Goal: Task Accomplishment & Management: Use online tool/utility

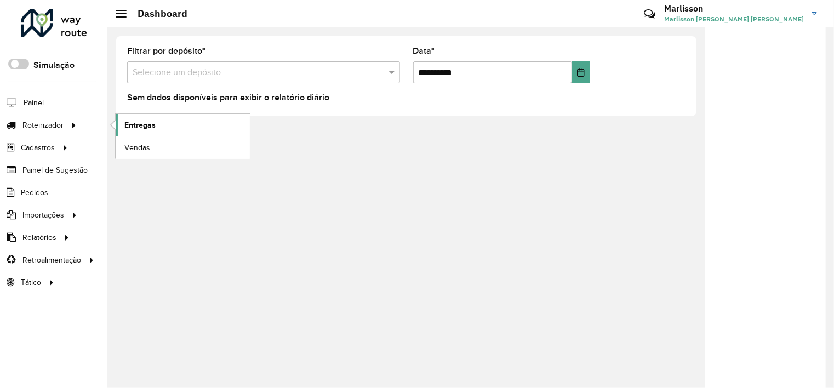
click at [138, 125] on span "Entregas" at bounding box center [139, 125] width 31 height 12
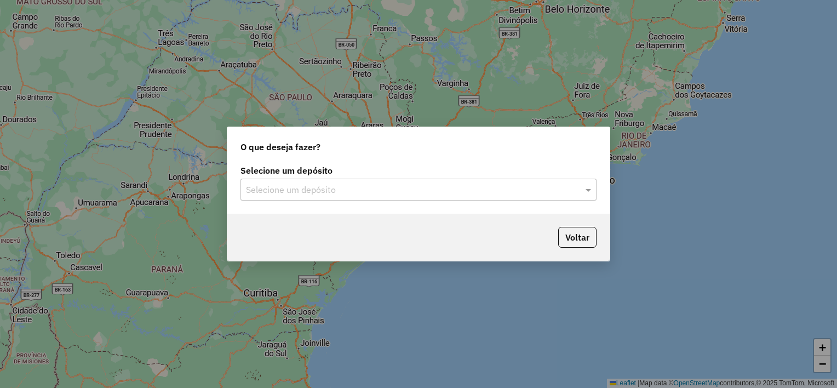
drag, startPoint x: 345, startPoint y: 188, endPoint x: 340, endPoint y: 193, distance: 7.0
click at [344, 188] on input "text" at bounding box center [407, 189] width 323 height 13
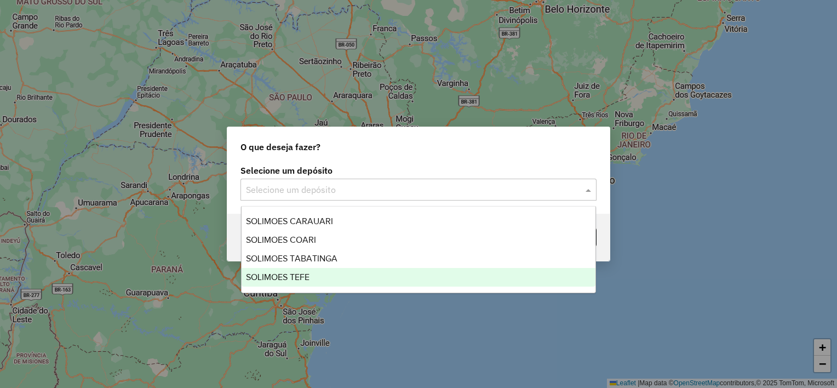
click at [292, 272] on span "SOLIMOES TEFE" at bounding box center [278, 276] width 64 height 9
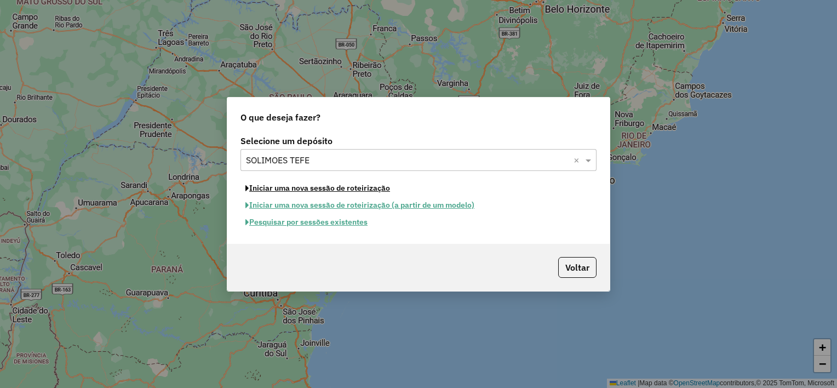
click at [315, 189] on button "Iniciar uma nova sessão de roteirização" at bounding box center [317, 188] width 154 height 17
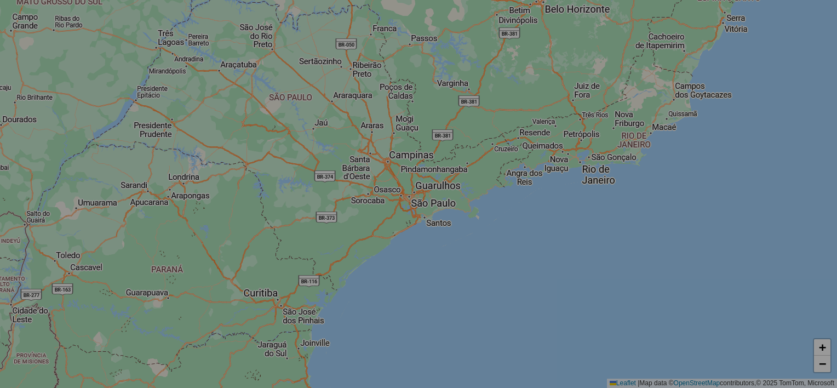
select select "*"
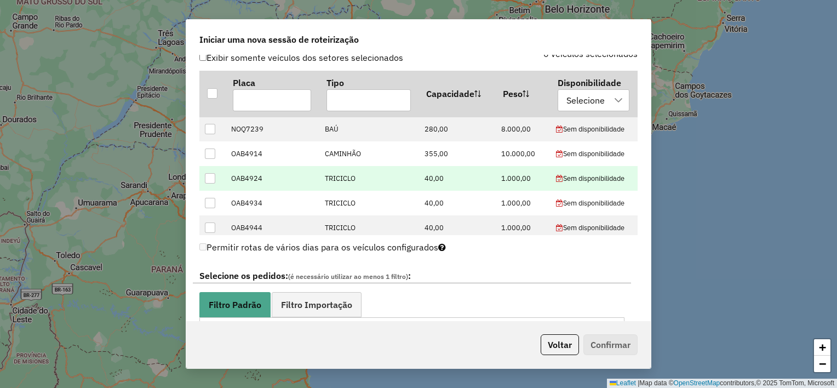
scroll to position [383, 0]
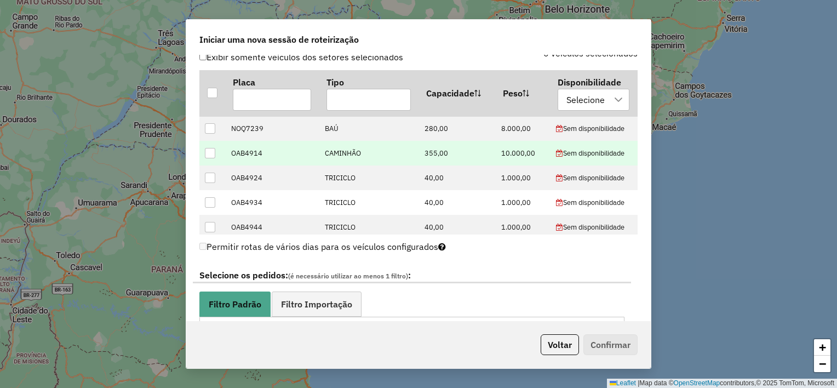
click at [215, 151] on div at bounding box center [210, 153] width 11 height 11
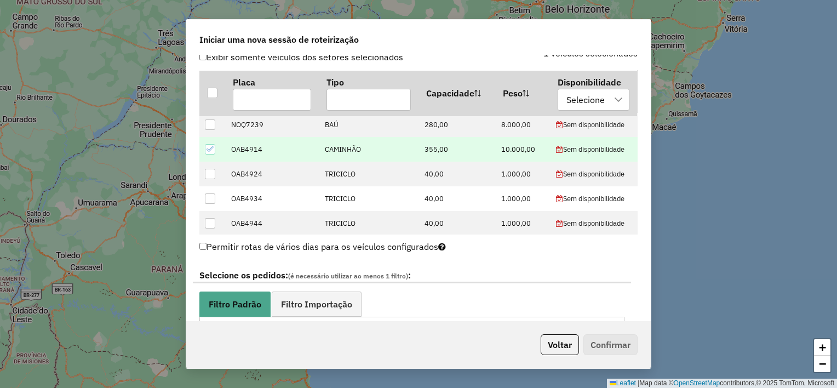
scroll to position [4, 0]
click at [318, 300] on span "Filtro Importação" at bounding box center [316, 304] width 71 height 9
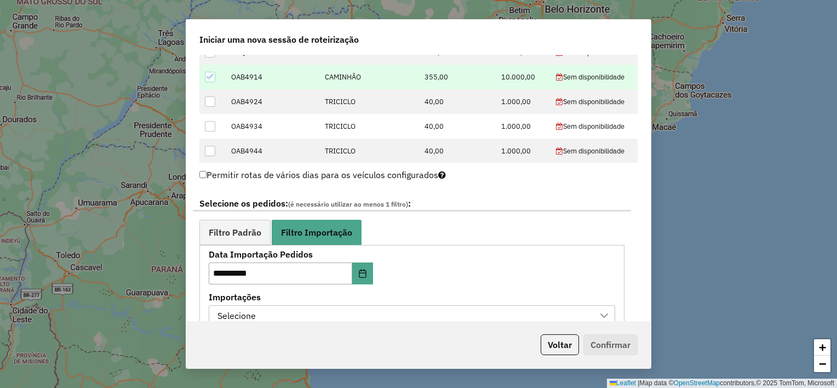
scroll to position [657, 0]
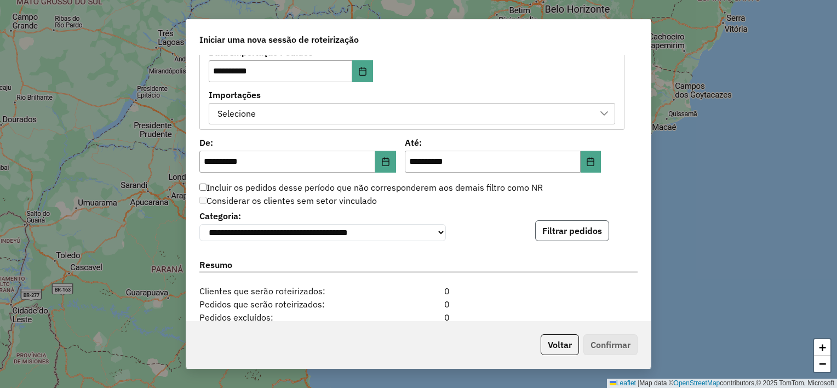
click at [563, 238] on button "Filtrar pedidos" at bounding box center [572, 230] width 74 height 21
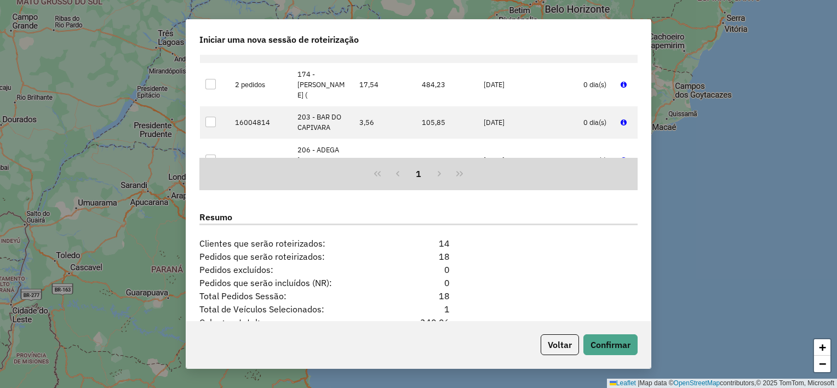
scroll to position [1029, 0]
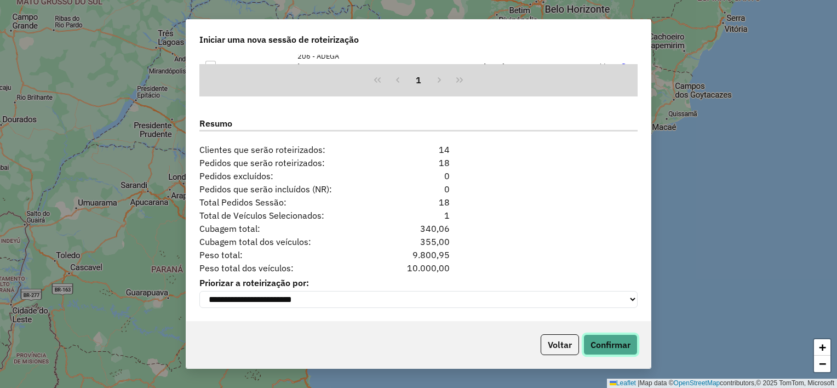
click at [619, 344] on button "Confirmar" at bounding box center [610, 344] width 54 height 21
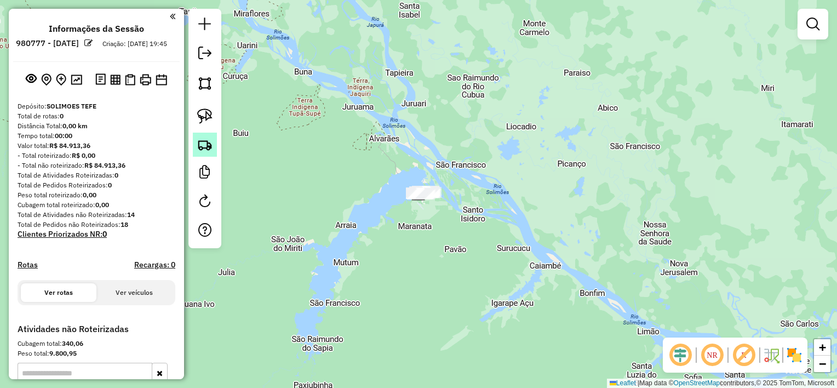
click at [205, 145] on img at bounding box center [204, 144] width 15 height 15
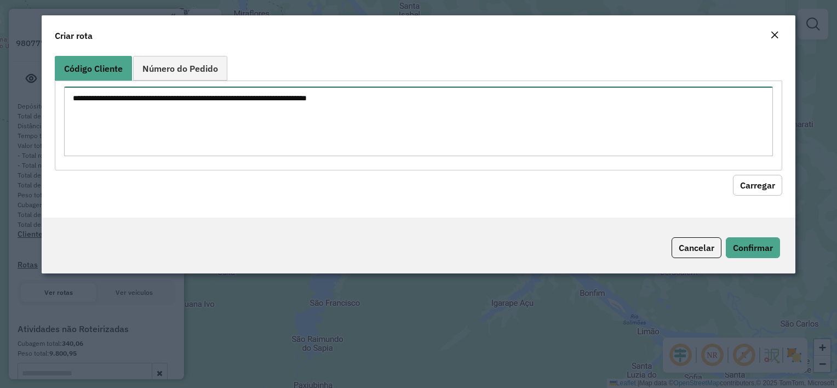
click at [205, 140] on textarea at bounding box center [418, 122] width 708 height 70
paste textarea "***"
type textarea "***"
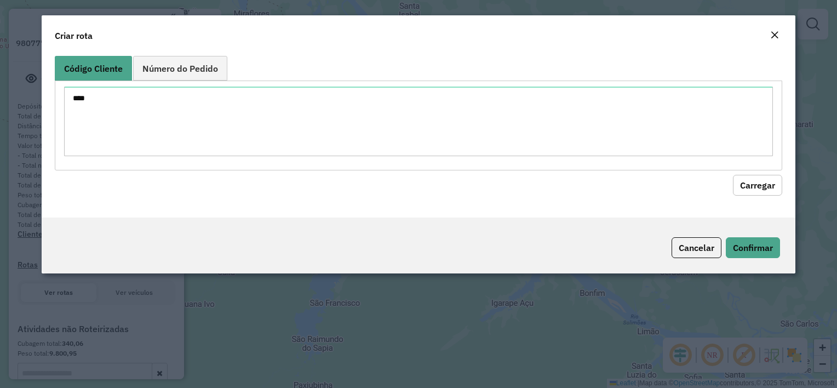
drag, startPoint x: 751, startPoint y: 189, endPoint x: 741, endPoint y: 202, distance: 16.7
click at [751, 188] on button "Carregar" at bounding box center [757, 185] width 49 height 21
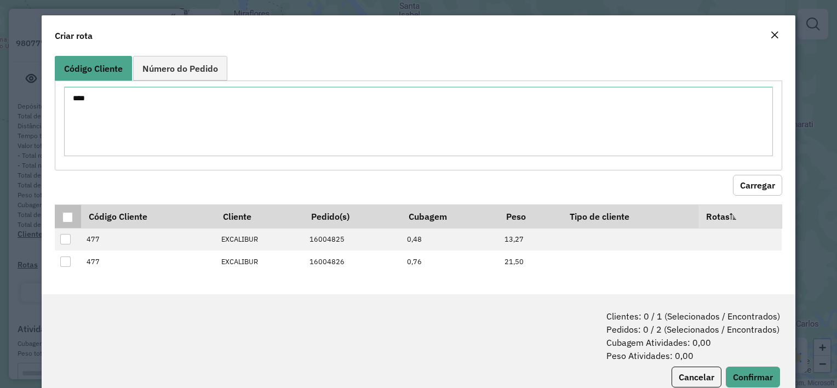
click at [64, 213] on div at bounding box center [67, 217] width 10 height 10
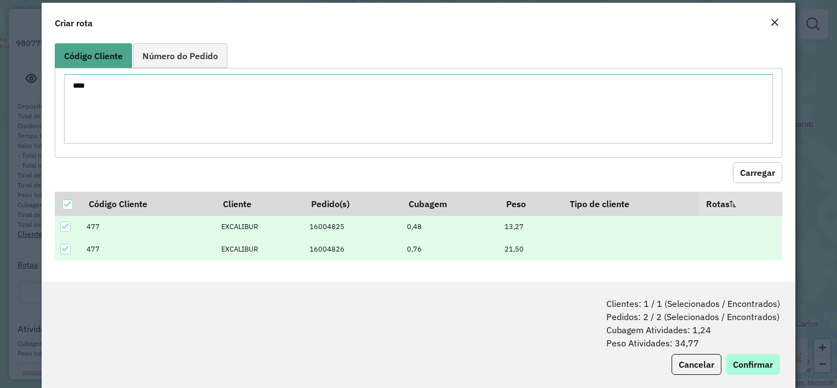
scroll to position [28, 0]
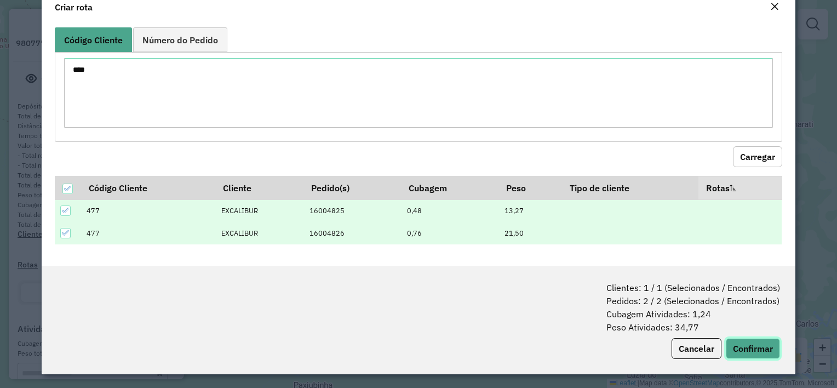
click at [763, 348] on button "Confirmar" at bounding box center [753, 348] width 54 height 21
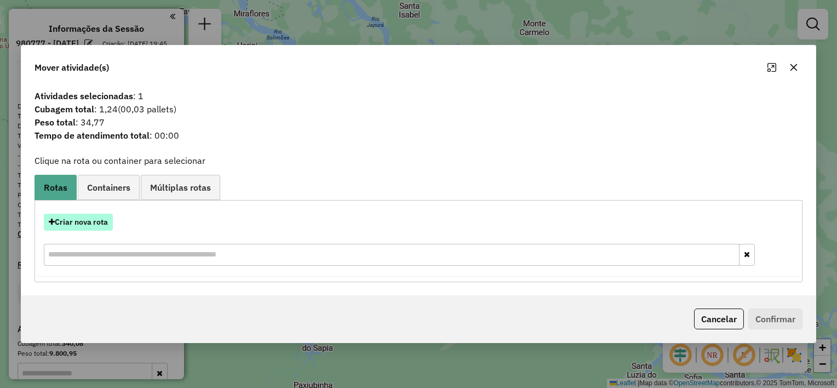
click at [55, 219] on button "Criar nova rota" at bounding box center [78, 222] width 69 height 17
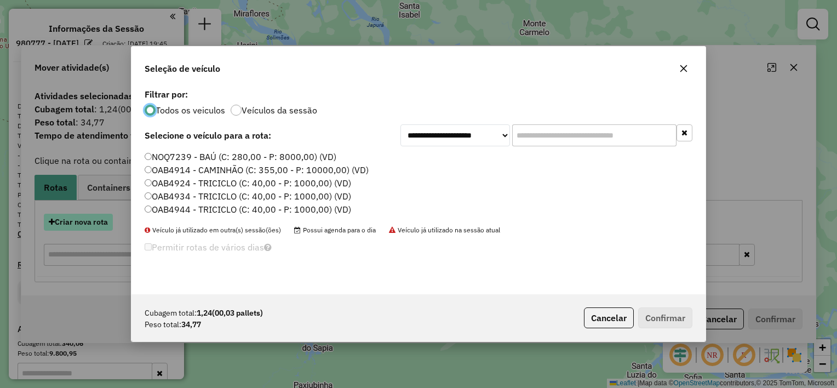
scroll to position [5, 3]
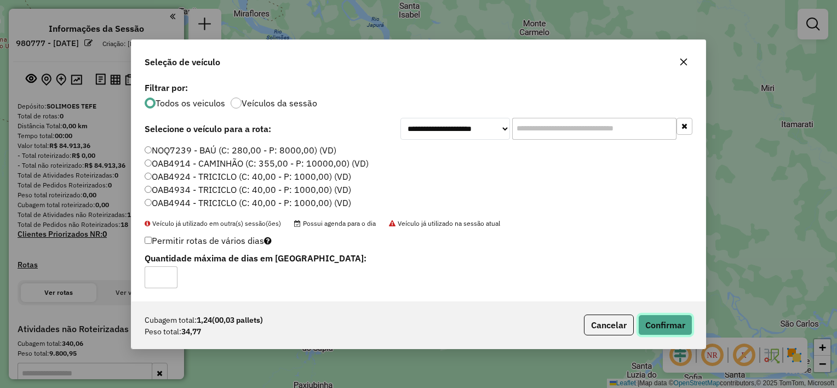
click at [668, 319] on button "Confirmar" at bounding box center [665, 324] width 54 height 21
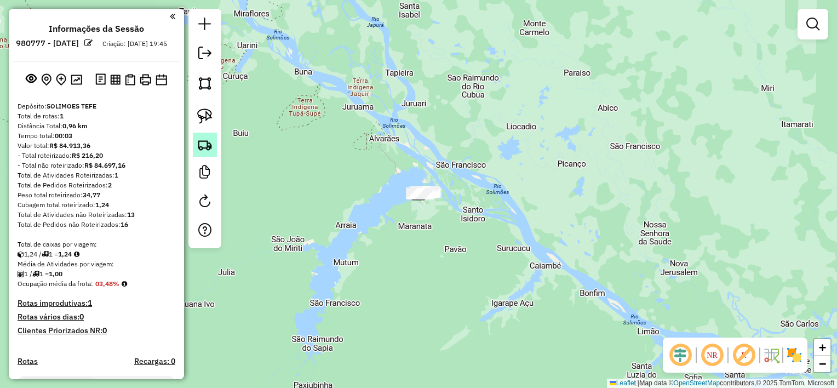
click at [201, 139] on img at bounding box center [204, 144] width 15 height 15
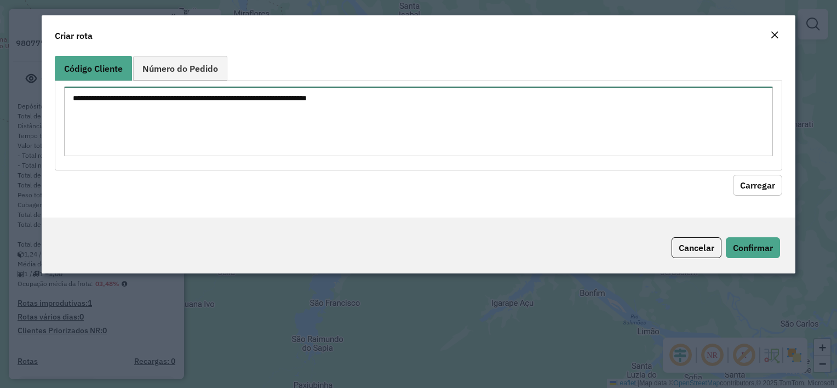
click at [299, 114] on textarea at bounding box center [418, 122] width 708 height 70
paste textarea "*** *** *** *** *** *** ** *** *** *** *** *** ***"
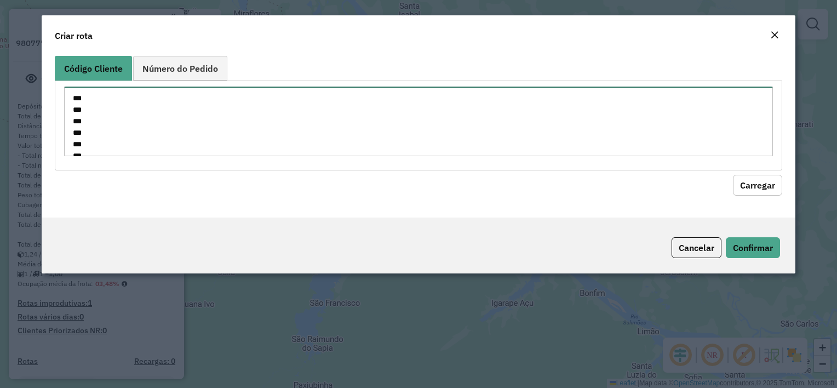
scroll to position [96, 0]
type textarea "*** *** *** *** *** *** ** *** *** *** *** *** ***"
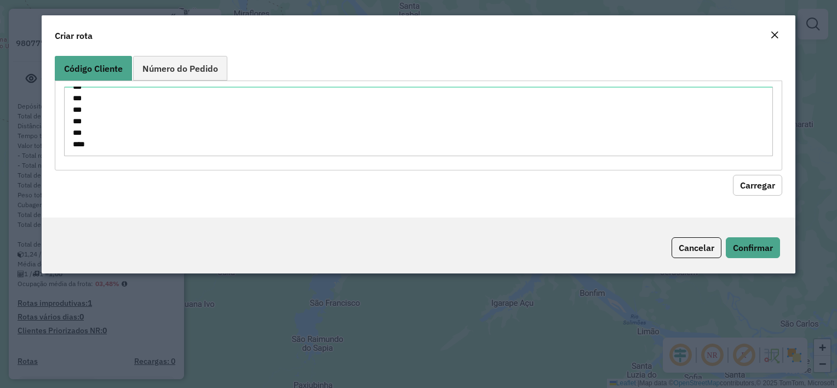
click at [743, 181] on button "Carregar" at bounding box center [757, 185] width 49 height 21
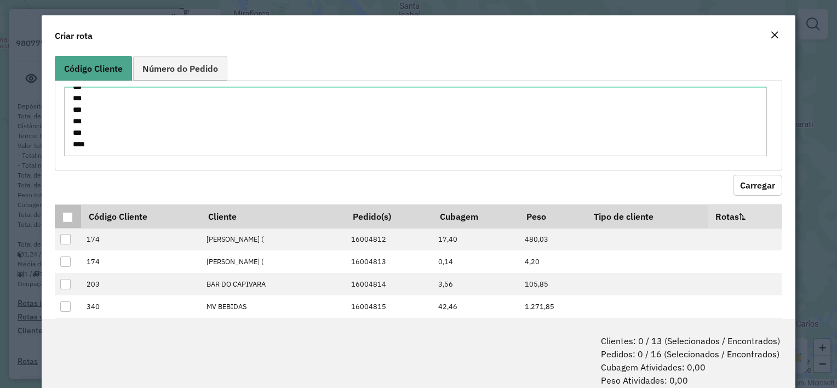
click at [73, 217] on div at bounding box center [67, 217] width 11 height 11
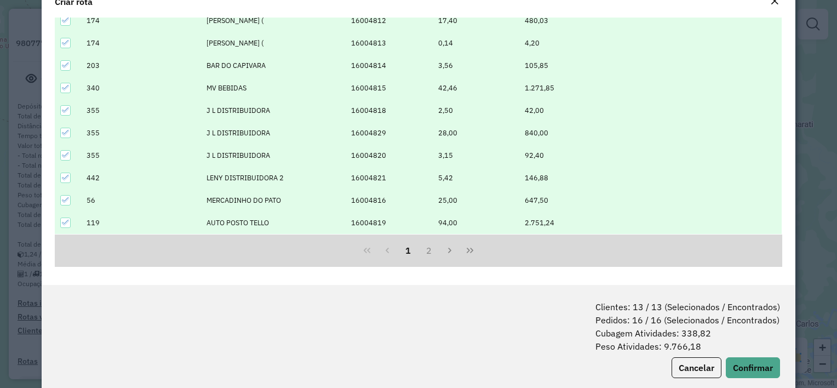
scroll to position [55, 0]
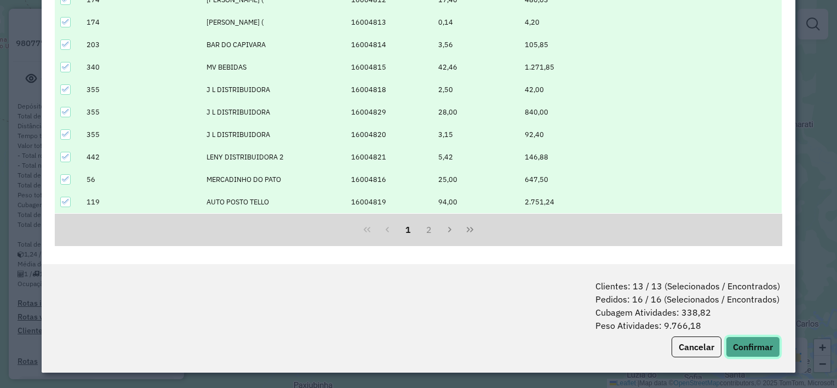
click at [744, 350] on button "Confirmar" at bounding box center [753, 346] width 54 height 21
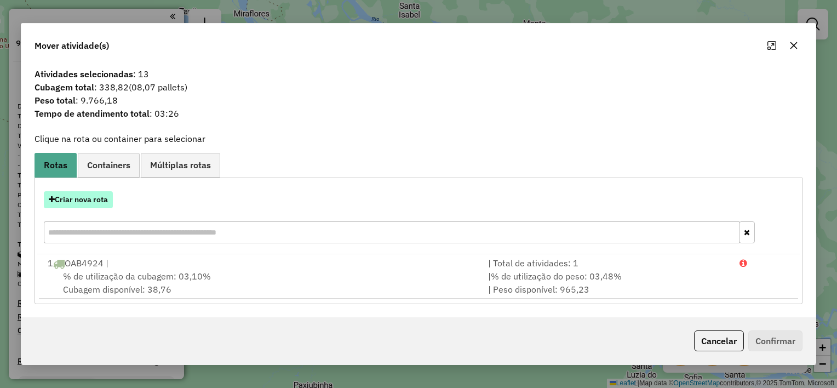
click at [71, 199] on button "Criar nova rota" at bounding box center [78, 199] width 69 height 17
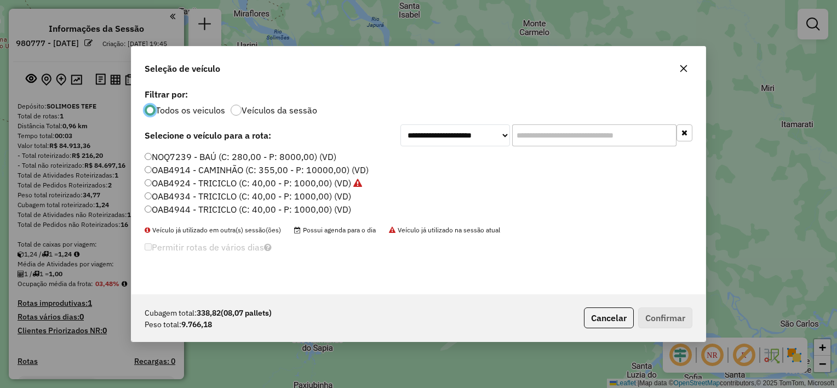
scroll to position [5, 3]
click at [233, 169] on label "OAB4914 - CAMINHÃO (C: 355,00 - P: 10000,00) (VD)" at bounding box center [257, 169] width 224 height 13
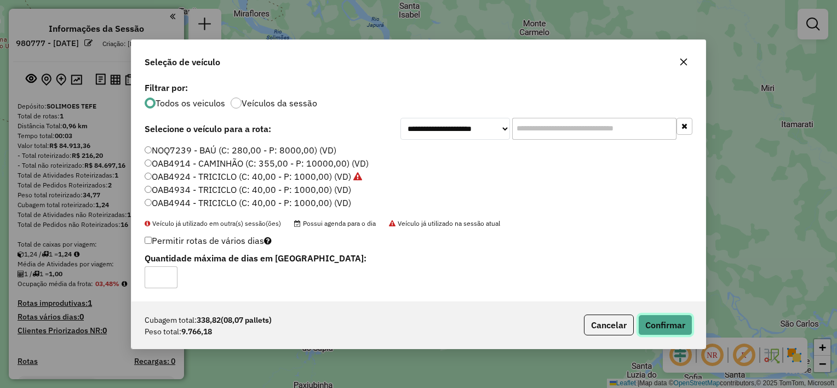
click at [653, 318] on button "Confirmar" at bounding box center [665, 324] width 54 height 21
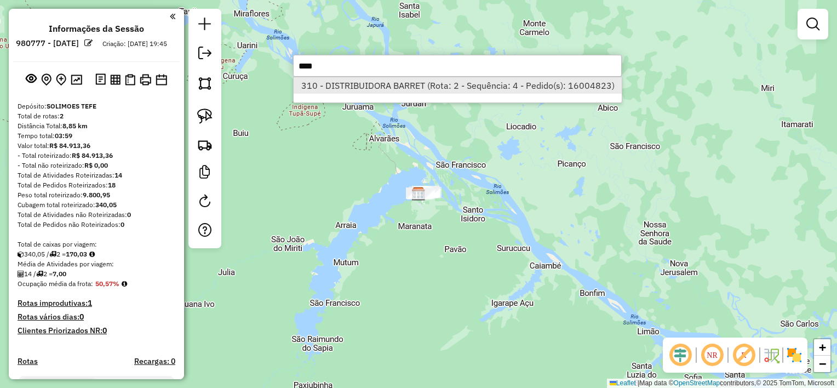
type input "****"
click at [405, 85] on li "310 - DISTRIBUIDORA BARRET (Rota: 2 - Sequência: 4 - Pedido(s): 16004823)" at bounding box center [458, 85] width 328 height 16
select select "**********"
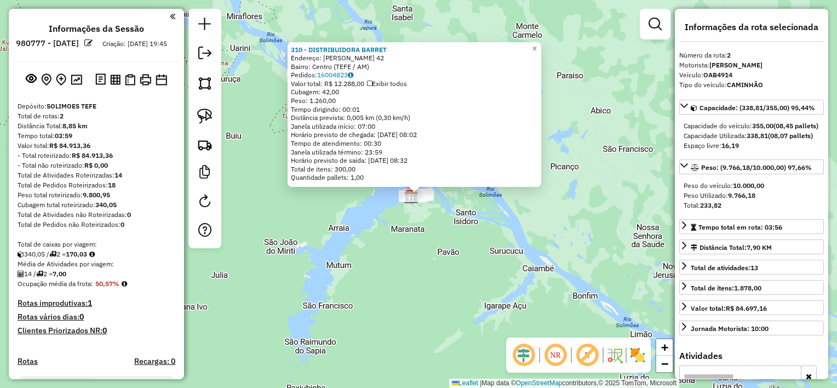
scroll to position [199, 0]
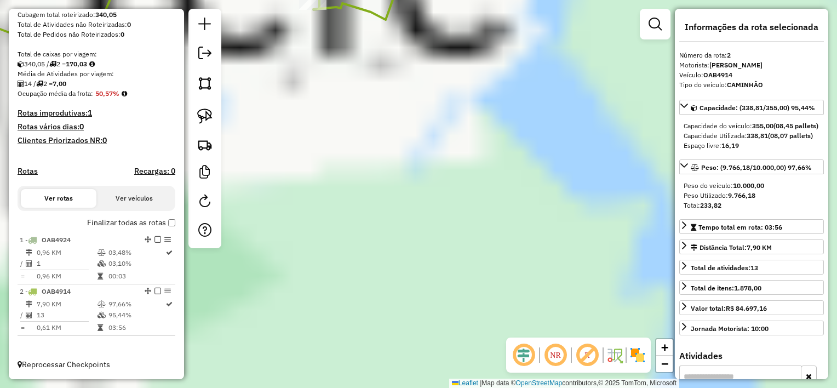
drag, startPoint x: 412, startPoint y: 134, endPoint x: 482, endPoint y: 370, distance: 246.8
click at [482, 370] on div "310 - DISTRIBUIDORA BARRET Endereço: [PERSON_NAME] 42 Bairro: Centro (TEFE / AM…" at bounding box center [418, 194] width 837 height 388
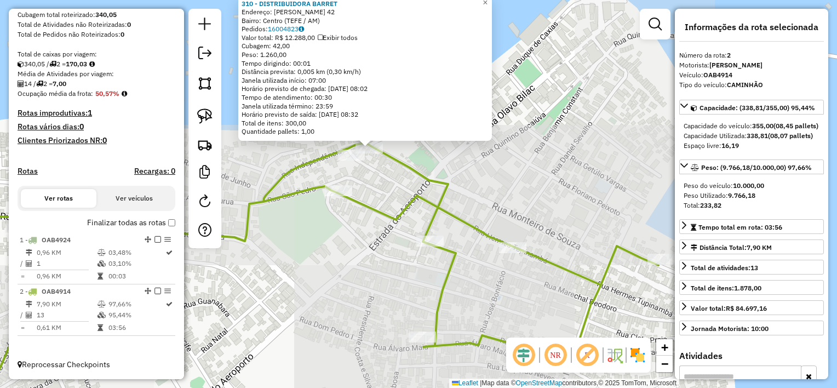
drag, startPoint x: 372, startPoint y: 92, endPoint x: 377, endPoint y: 182, distance: 89.9
click at [377, 182] on div "310 - DISTRIBUIDORA BARRET Endereço: [PERSON_NAME] 42 Bairro: Centro (TEFE / AM…" at bounding box center [418, 194] width 837 height 388
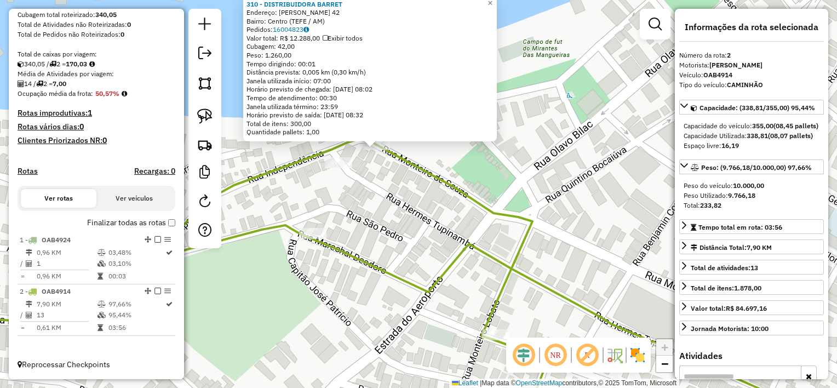
drag, startPoint x: 382, startPoint y: 173, endPoint x: 383, endPoint y: 156, distance: 16.5
click at [383, 156] on div "310 - DISTRIBUIDORA BARRET Endereço: [PERSON_NAME] 42 Bairro: Centro (TEFE / AM…" at bounding box center [418, 194] width 837 height 388
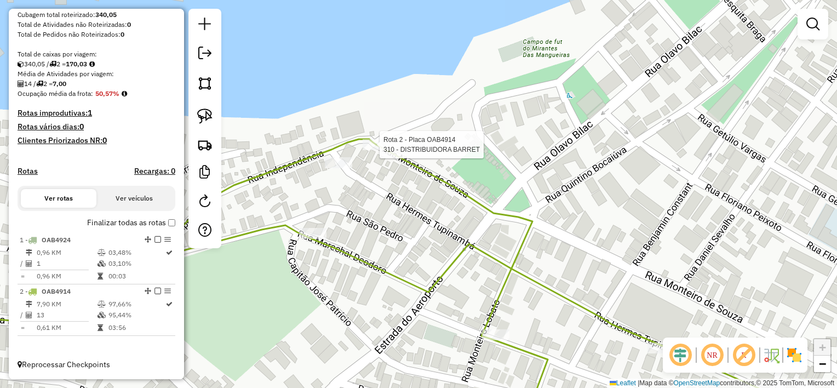
select select "**********"
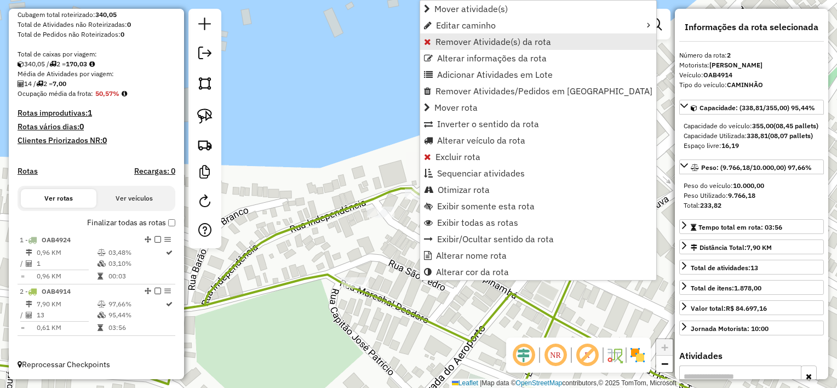
click at [451, 39] on span "Remover Atividade(s) da rota" at bounding box center [493, 41] width 116 height 9
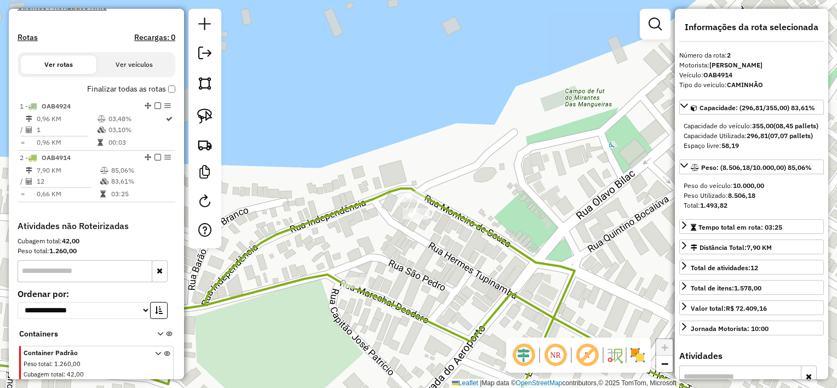
scroll to position [371, 0]
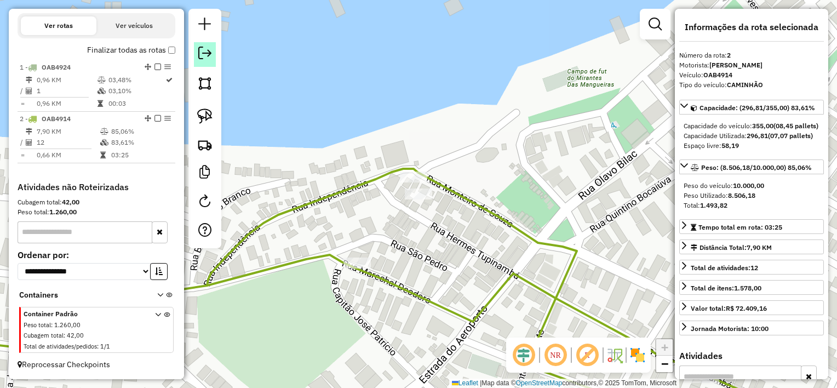
click at [206, 49] on em at bounding box center [204, 53] width 13 height 13
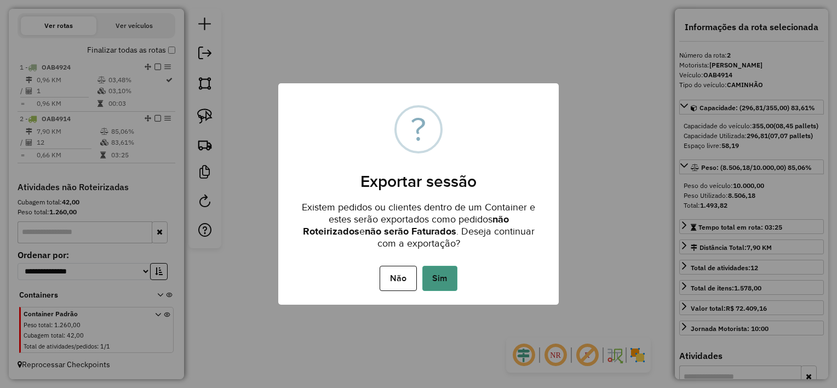
click at [441, 276] on button "Sim" at bounding box center [439, 278] width 35 height 25
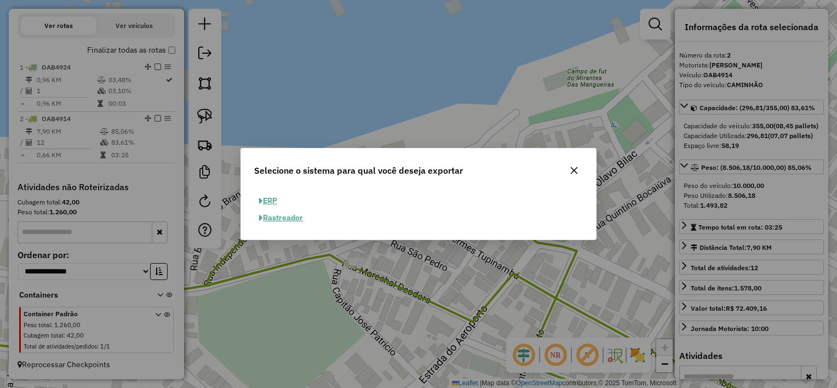
click at [275, 197] on button "ERP" at bounding box center [268, 200] width 28 height 17
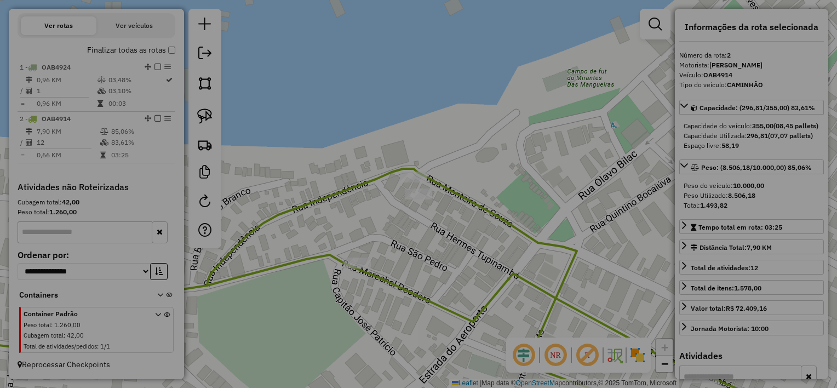
select select "**"
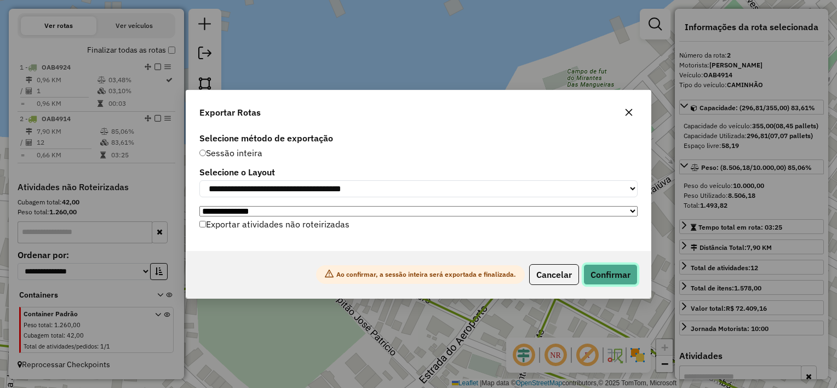
click at [604, 267] on button "Confirmar" at bounding box center [610, 274] width 54 height 21
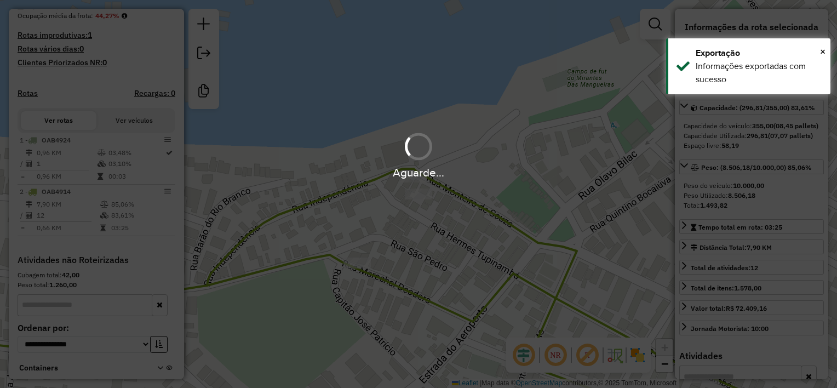
scroll to position [354, 0]
